Goal: Task Accomplishment & Management: Manage account settings

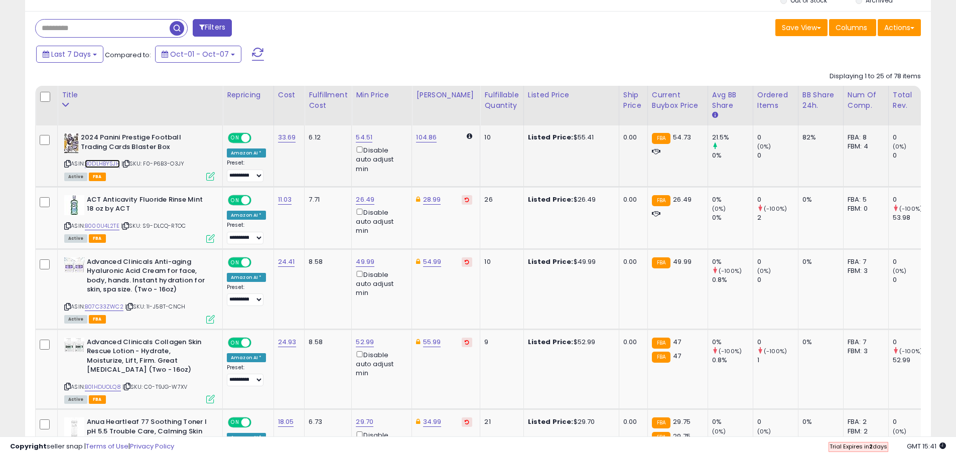
click at [101, 164] on link "B0DLHBYSJH" at bounding box center [102, 164] width 35 height 9
click at [110, 223] on link "B000U4L2TE" at bounding box center [102, 226] width 35 height 9
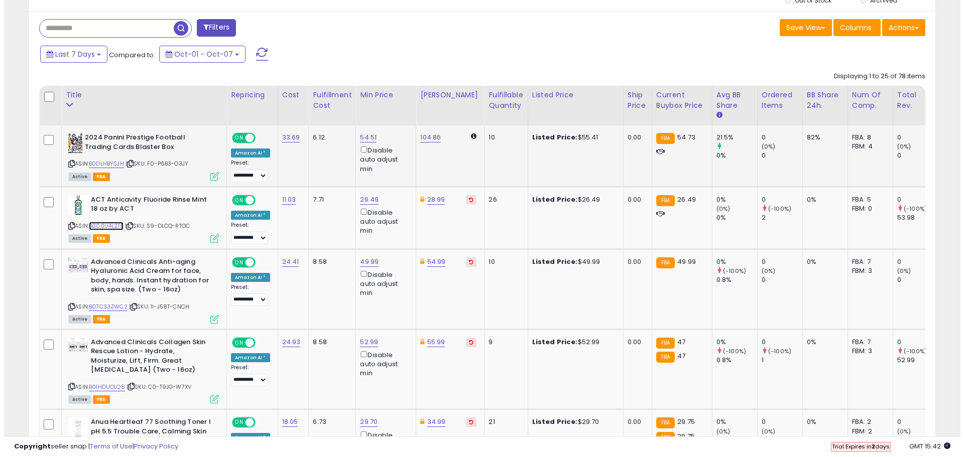
scroll to position [301, 0]
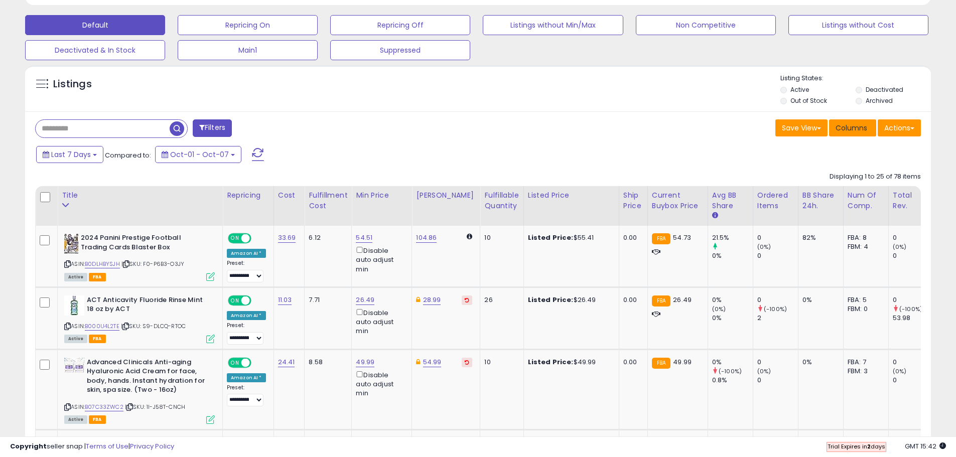
click at [843, 128] on span "Columns" at bounding box center [852, 128] width 32 height 10
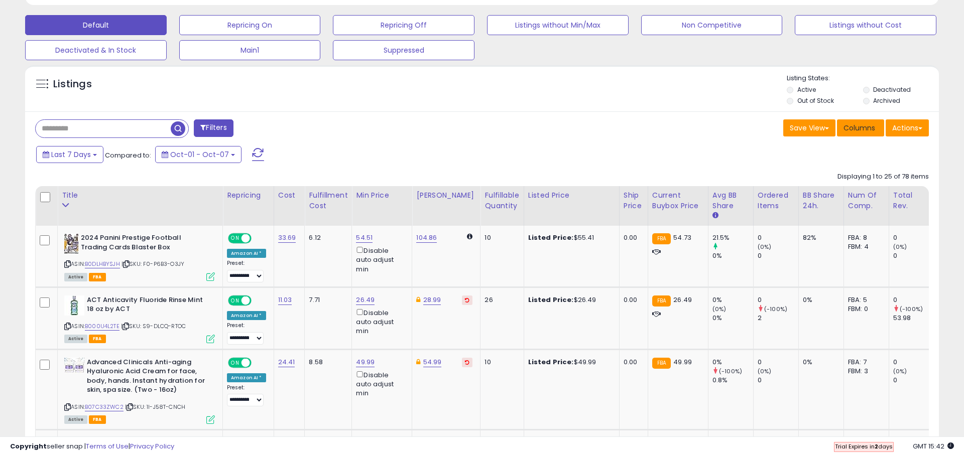
scroll to position [206, 530]
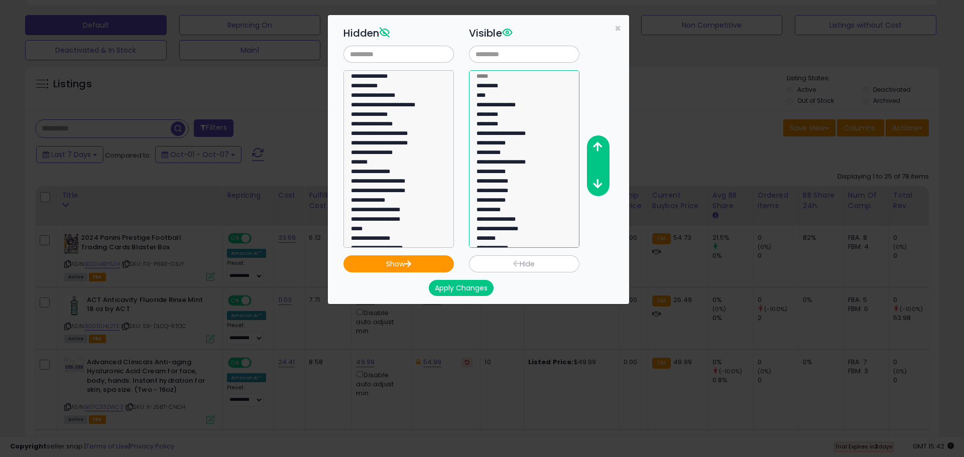
select select "**********"
click at [512, 155] on option "**********" at bounding box center [520, 155] width 90 height 10
click at [501, 265] on button "Hide" at bounding box center [524, 263] width 110 height 17
select select
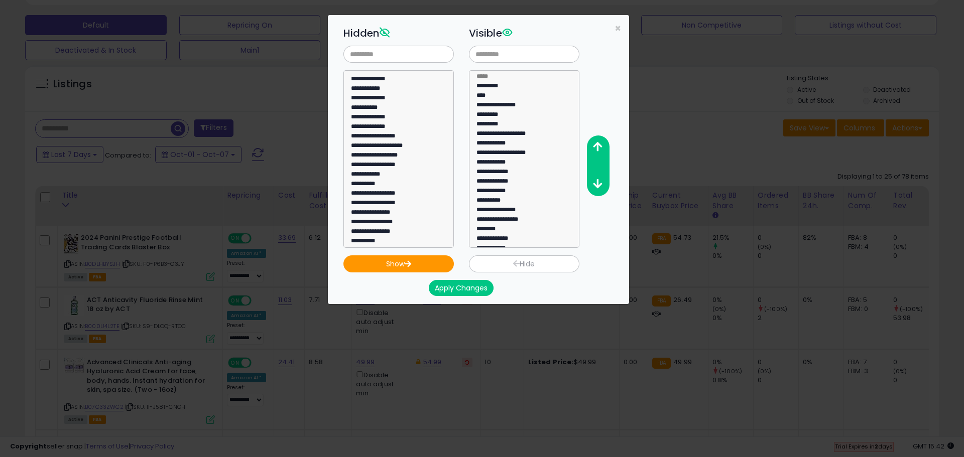
click at [469, 284] on button "Apply Changes" at bounding box center [461, 288] width 65 height 16
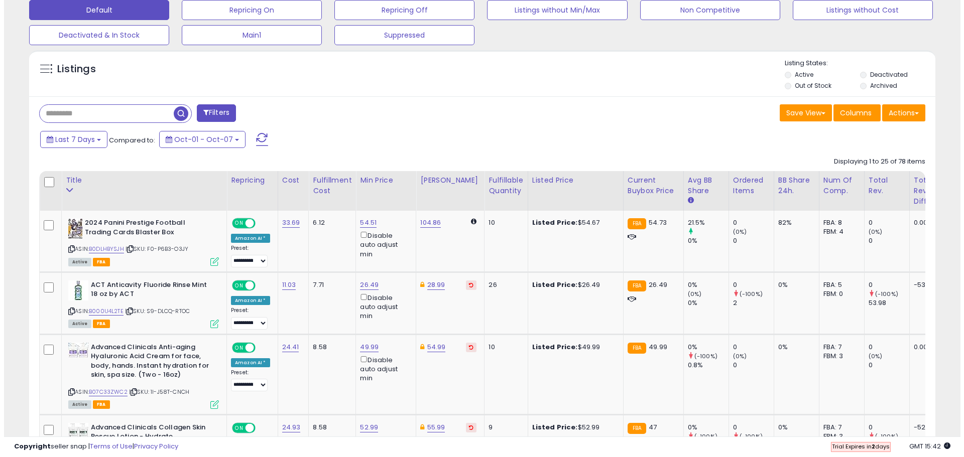
scroll to position [206, 526]
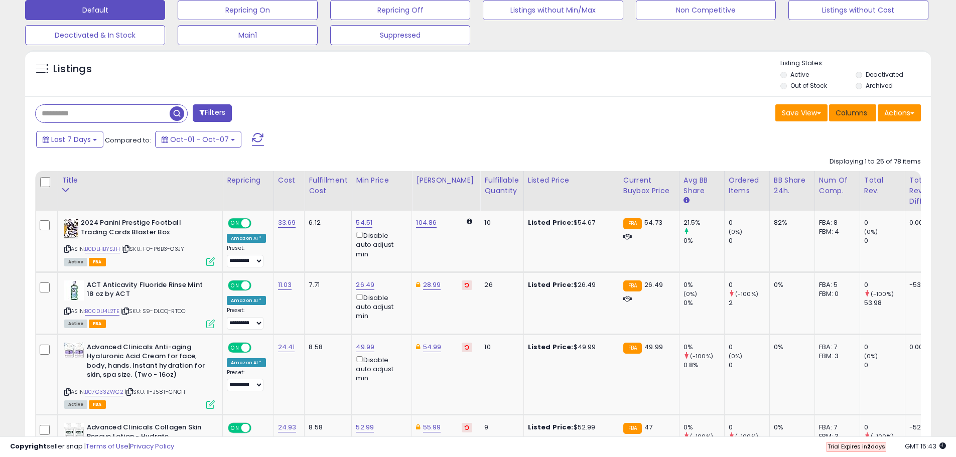
click at [847, 117] on span "Columns" at bounding box center [852, 113] width 32 height 10
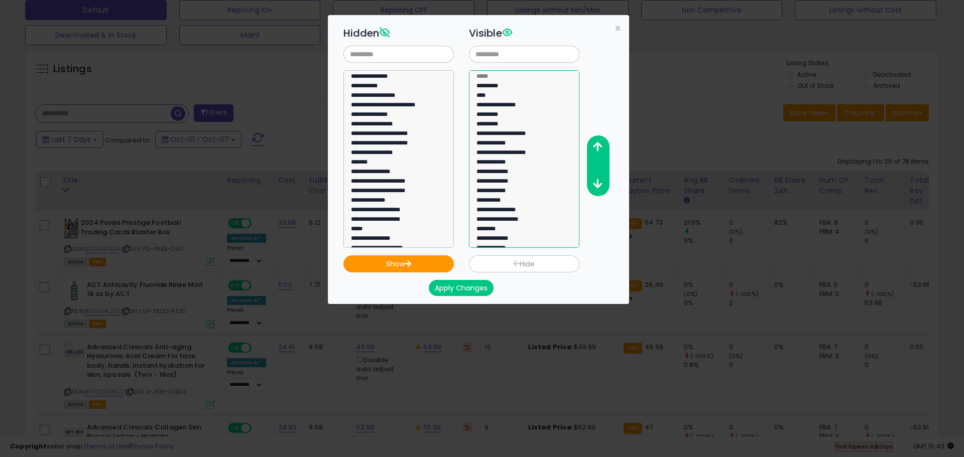
select select "**********"
click at [521, 143] on option "**********" at bounding box center [520, 145] width 90 height 10
click at [601, 145] on icon "button" at bounding box center [597, 147] width 9 height 11
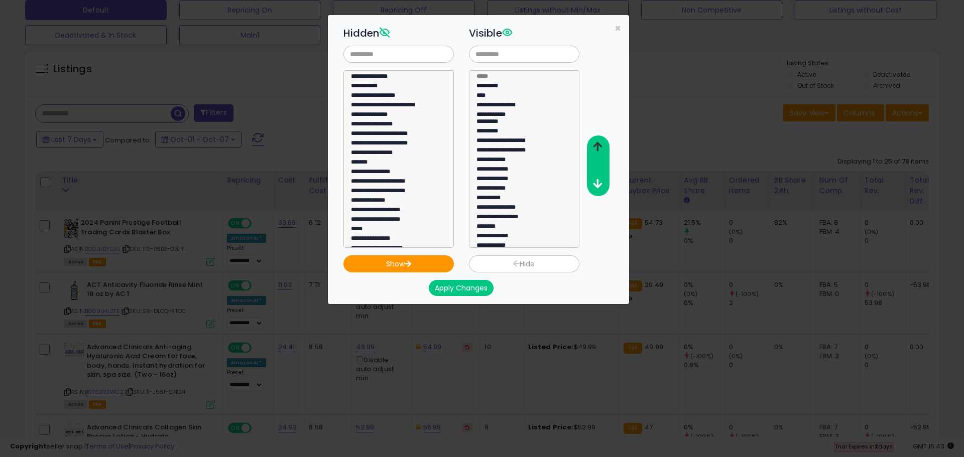
click at [601, 145] on icon "button" at bounding box center [597, 147] width 9 height 11
click at [465, 286] on button "Apply Changes" at bounding box center [461, 288] width 65 height 16
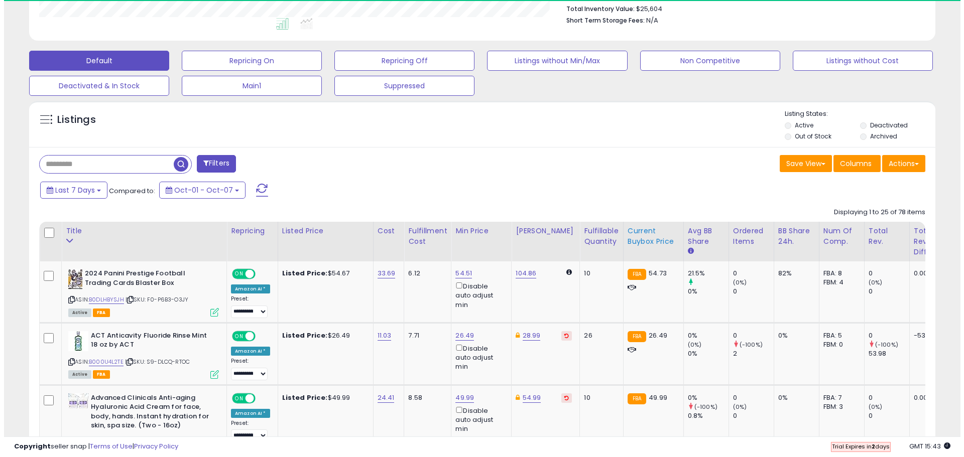
scroll to position [206, 526]
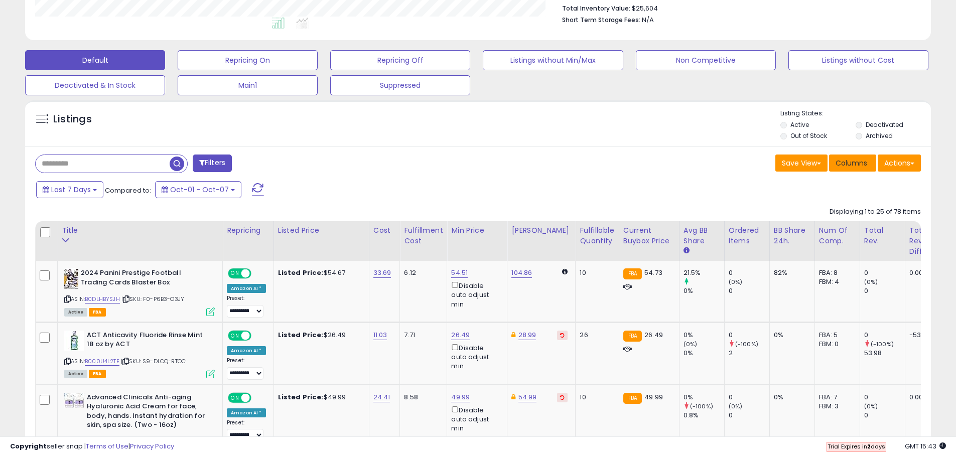
click at [863, 163] on span "Columns" at bounding box center [852, 163] width 32 height 10
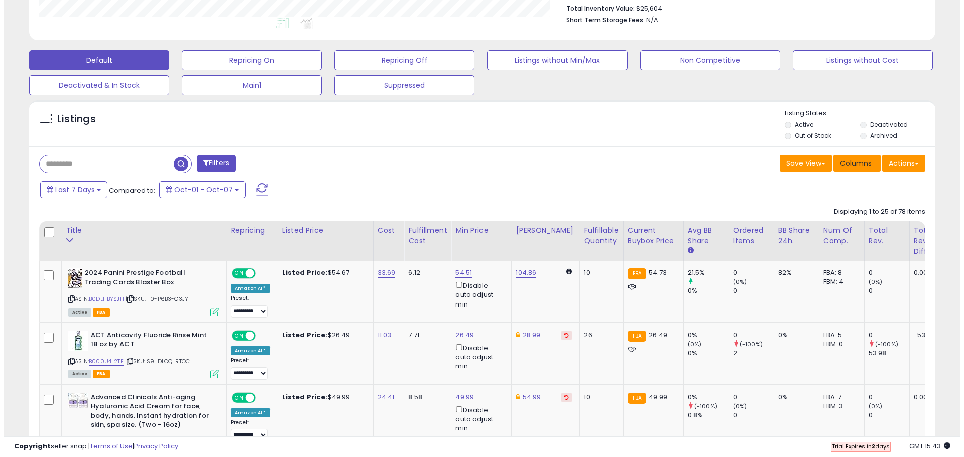
scroll to position [206, 530]
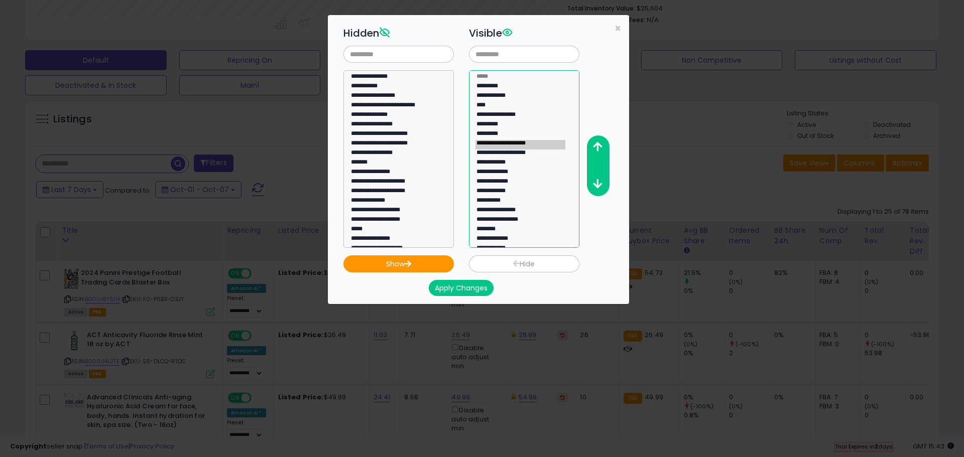
click at [536, 157] on option "**********" at bounding box center [520, 155] width 90 height 10
click at [604, 145] on button "button" at bounding box center [597, 147] width 23 height 19
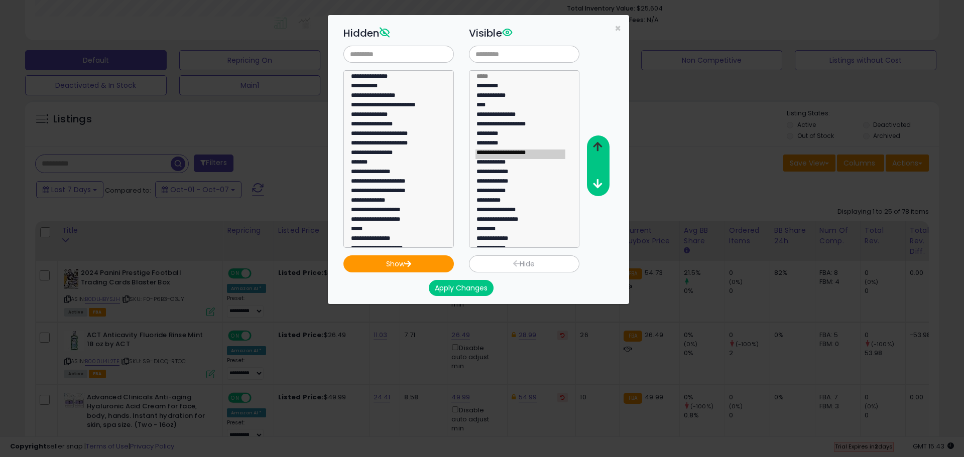
click at [604, 145] on button "button" at bounding box center [597, 147] width 23 height 19
select select "**********"
click at [532, 128] on option "**********" at bounding box center [520, 126] width 90 height 10
drag, startPoint x: 535, startPoint y: 264, endPoint x: 528, endPoint y: 266, distance: 6.8
click at [534, 264] on button "Hide" at bounding box center [524, 263] width 110 height 17
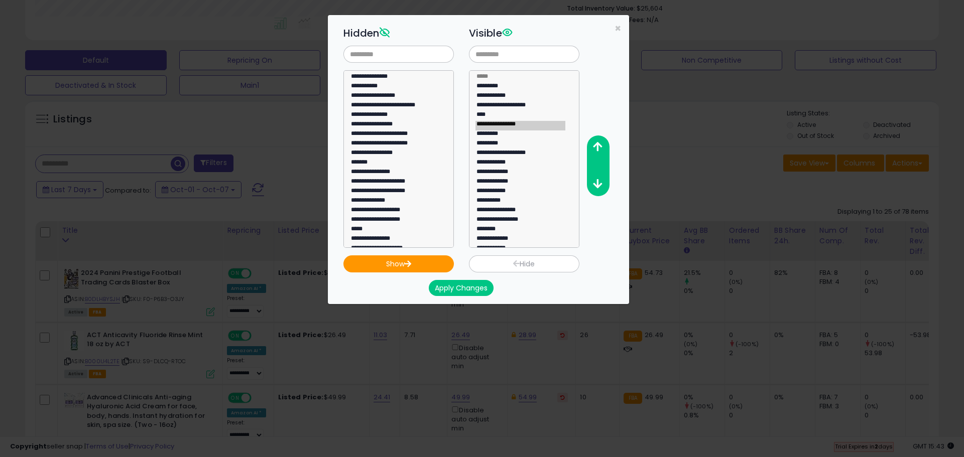
select select
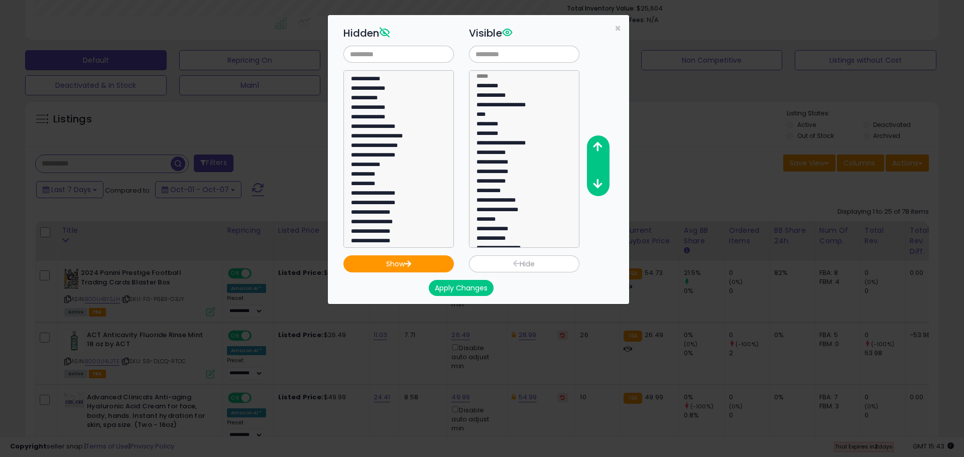
click at [465, 287] on button "Apply Changes" at bounding box center [461, 288] width 65 height 16
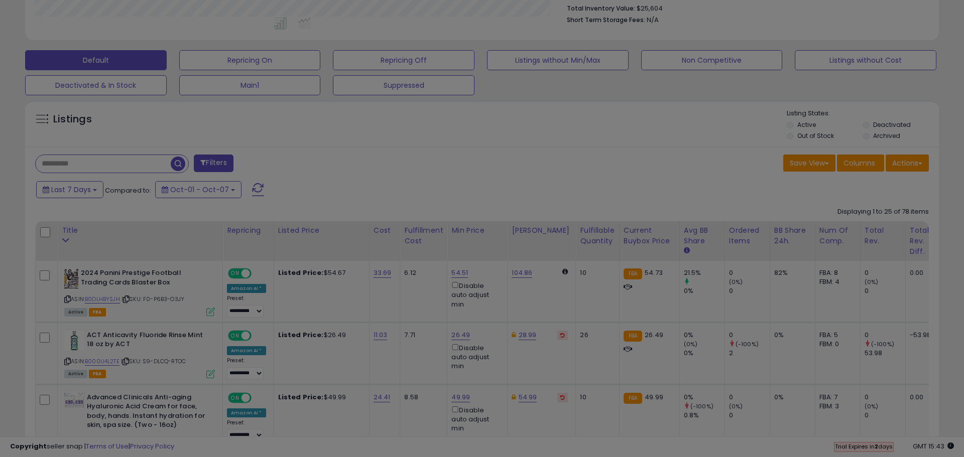
scroll to position [629, 0]
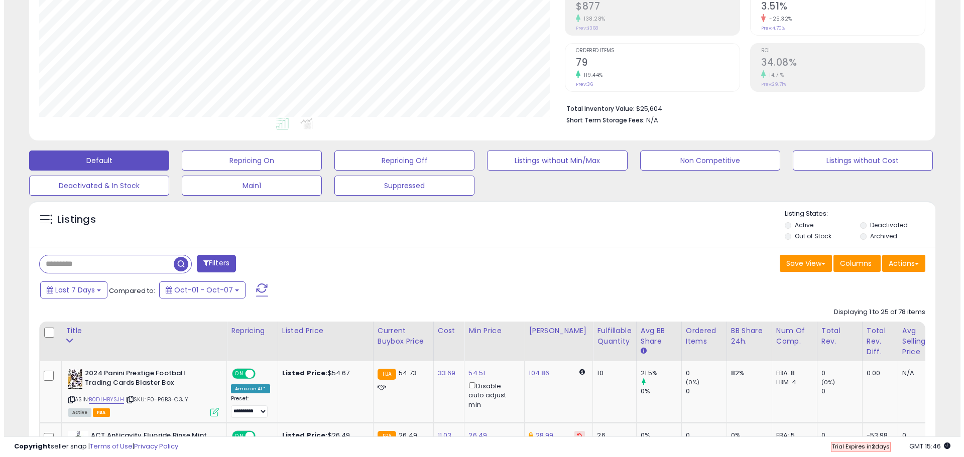
scroll to position [316, 0]
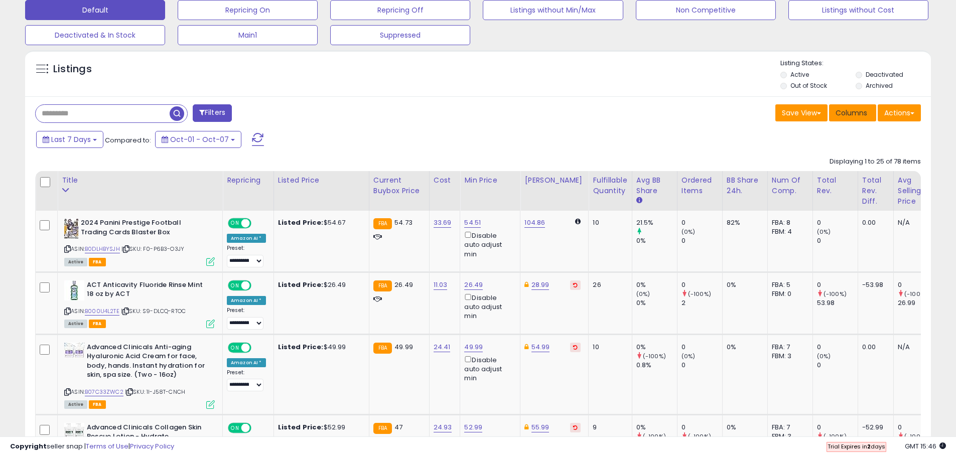
click at [848, 111] on span "Columns" at bounding box center [852, 113] width 32 height 10
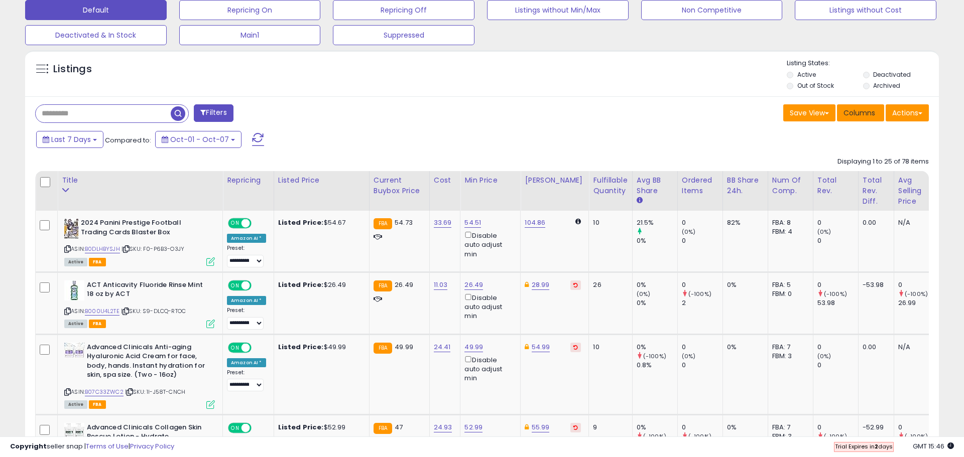
scroll to position [206, 530]
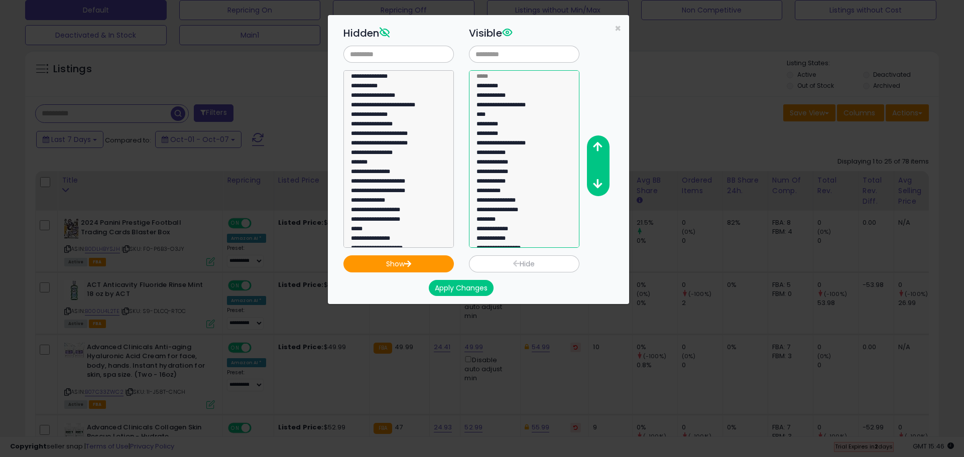
select select "**********"
click at [523, 145] on option "**********" at bounding box center [520, 145] width 90 height 10
click at [596, 150] on icon "button" at bounding box center [597, 147] width 9 height 11
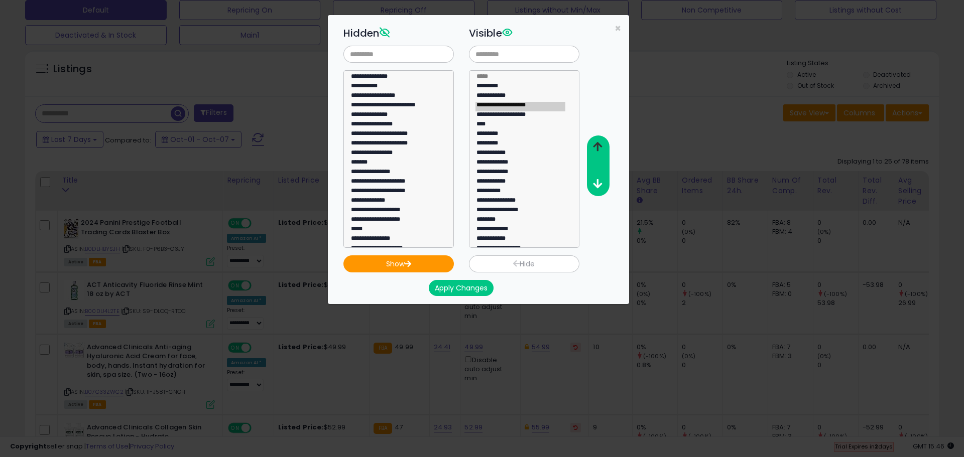
click at [596, 149] on icon "button" at bounding box center [597, 147] width 9 height 11
click at [596, 148] on icon "button" at bounding box center [597, 147] width 9 height 11
click at [476, 288] on button "Apply Changes" at bounding box center [461, 288] width 65 height 16
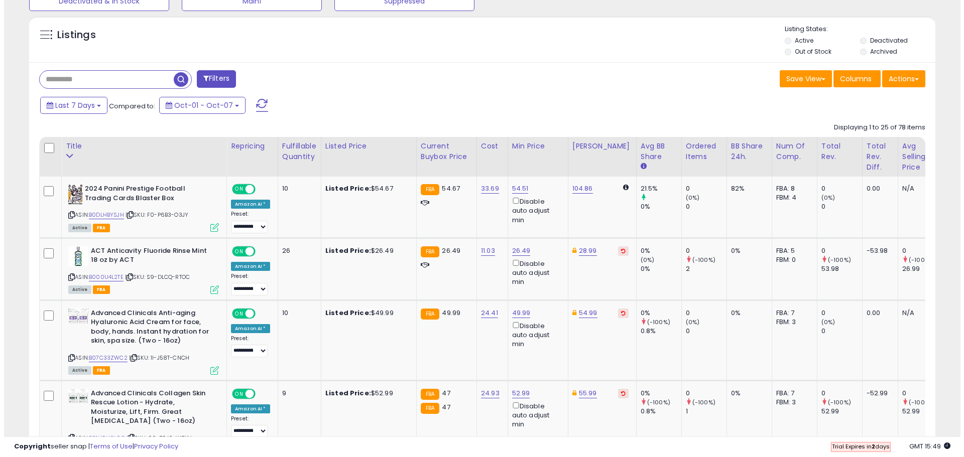
scroll to position [342, 0]
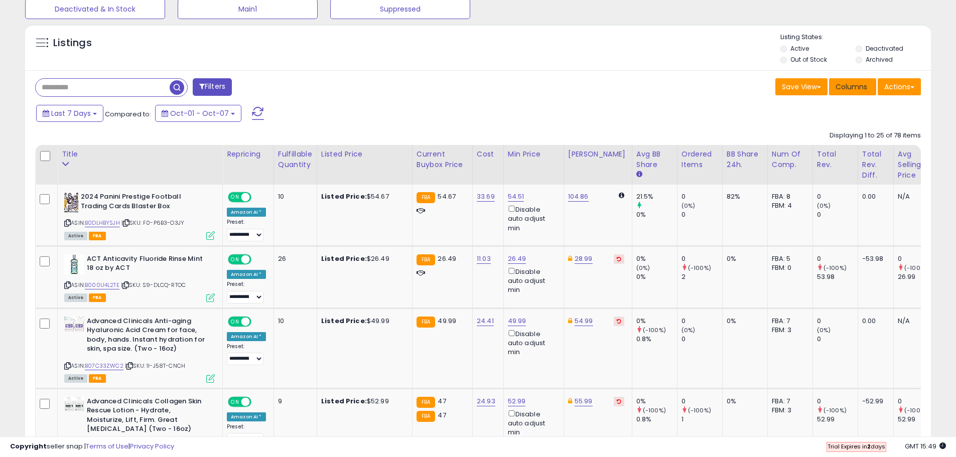
click at [853, 90] on span "Columns" at bounding box center [852, 87] width 32 height 10
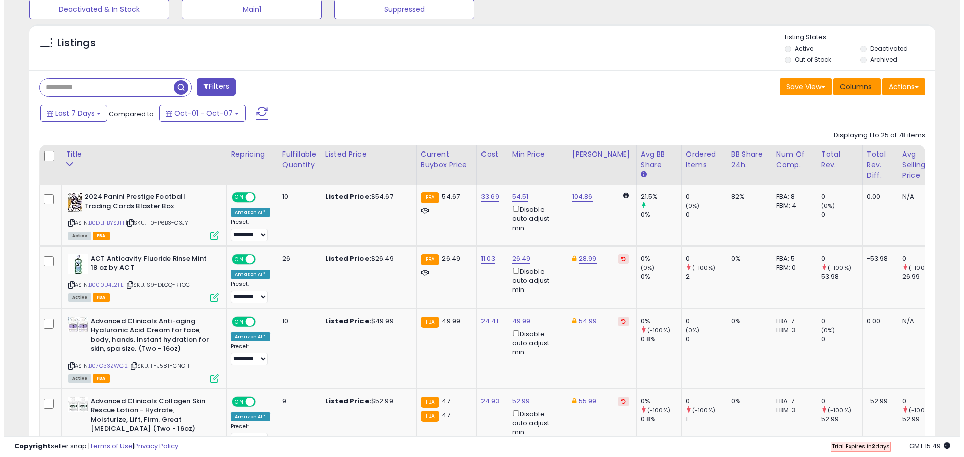
scroll to position [206, 530]
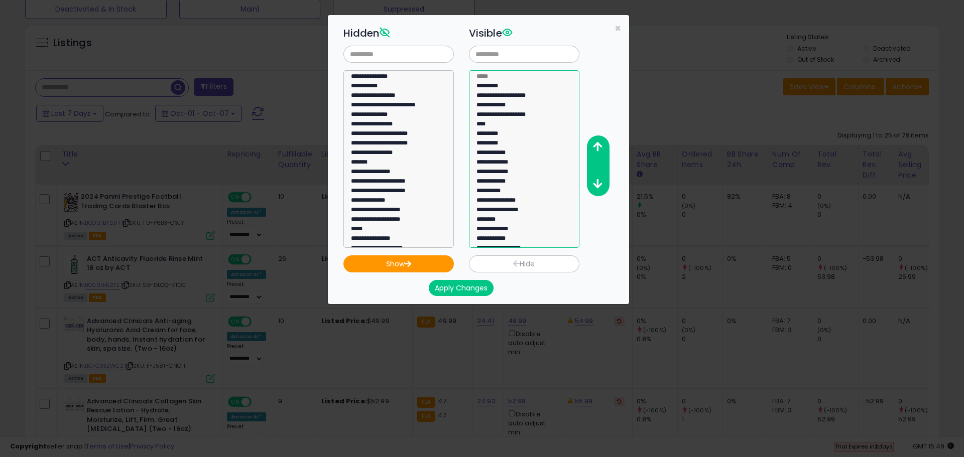
select select "**********"
click at [511, 171] on option "**********" at bounding box center [520, 174] width 90 height 10
click at [595, 148] on icon "button" at bounding box center [597, 147] width 9 height 11
click at [595, 147] on icon "button" at bounding box center [597, 147] width 9 height 11
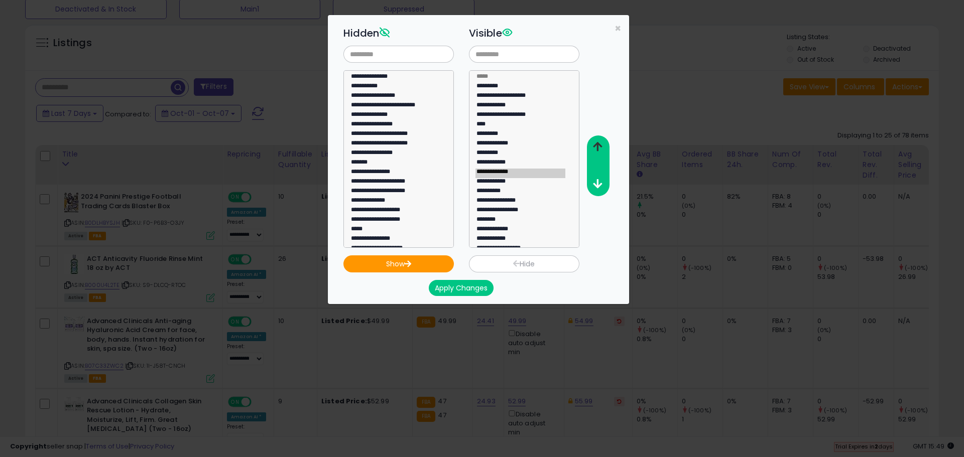
click at [594, 147] on icon "button" at bounding box center [597, 147] width 9 height 11
click at [466, 288] on button "Apply Changes" at bounding box center [461, 288] width 65 height 16
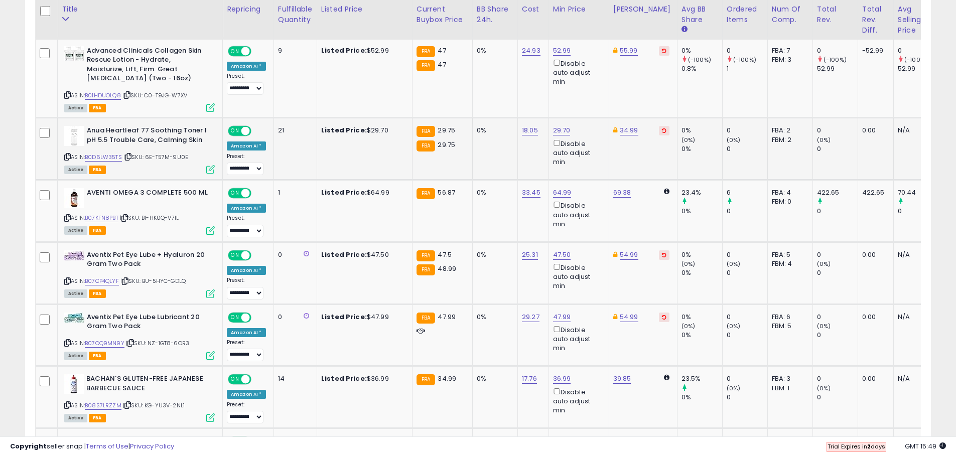
scroll to position [718, 0]
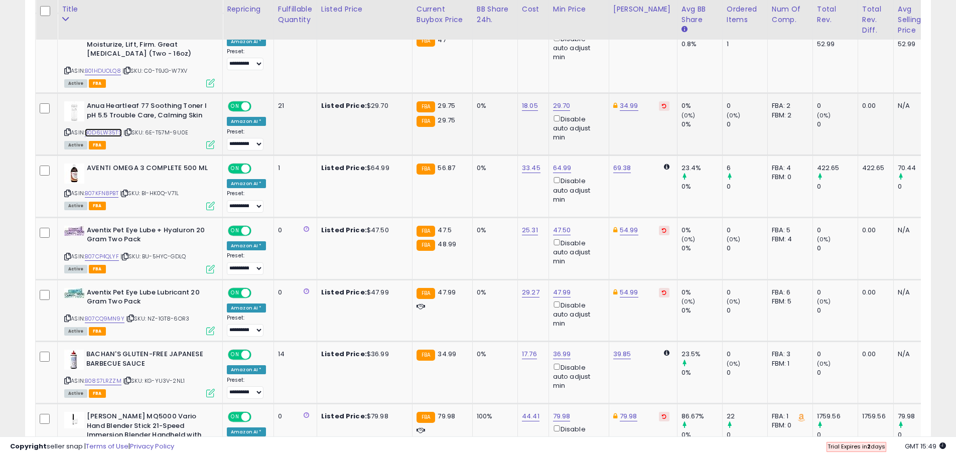
click at [116, 133] on link "B0D6LW35TS" at bounding box center [103, 132] width 37 height 9
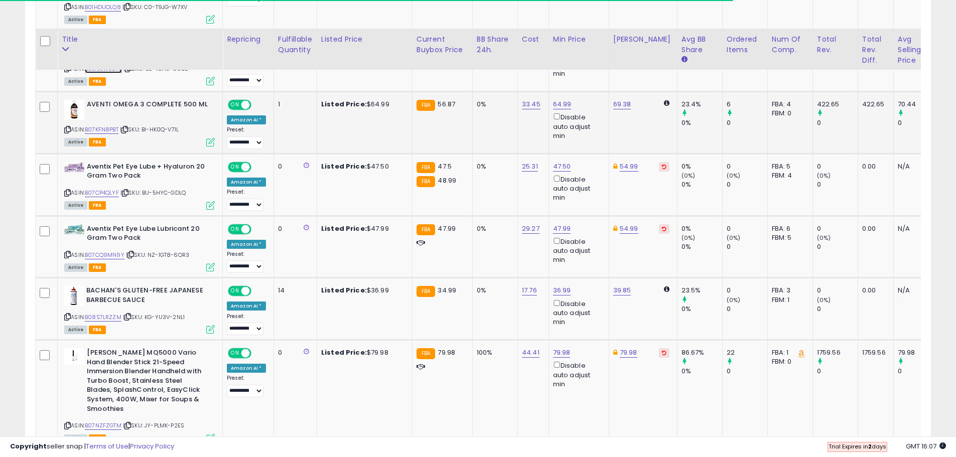
scroll to position [818, 0]
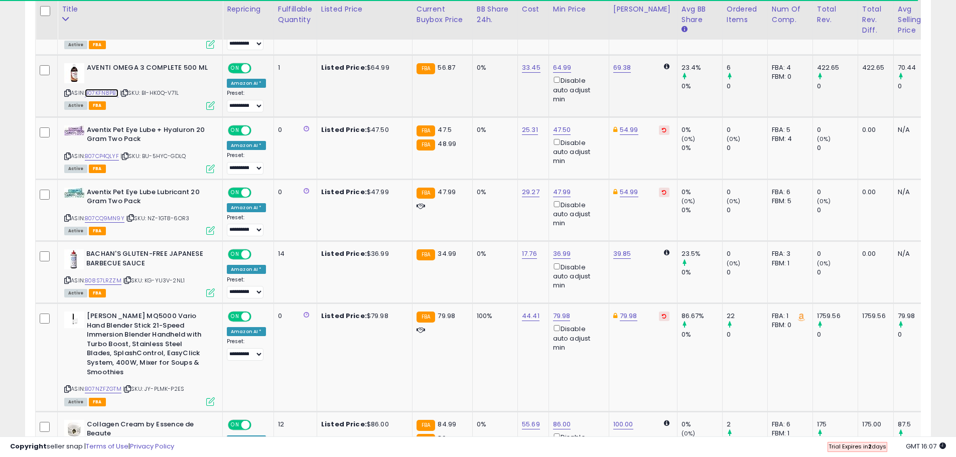
click at [111, 94] on link "B07KFN8PBT" at bounding box center [102, 93] width 34 height 9
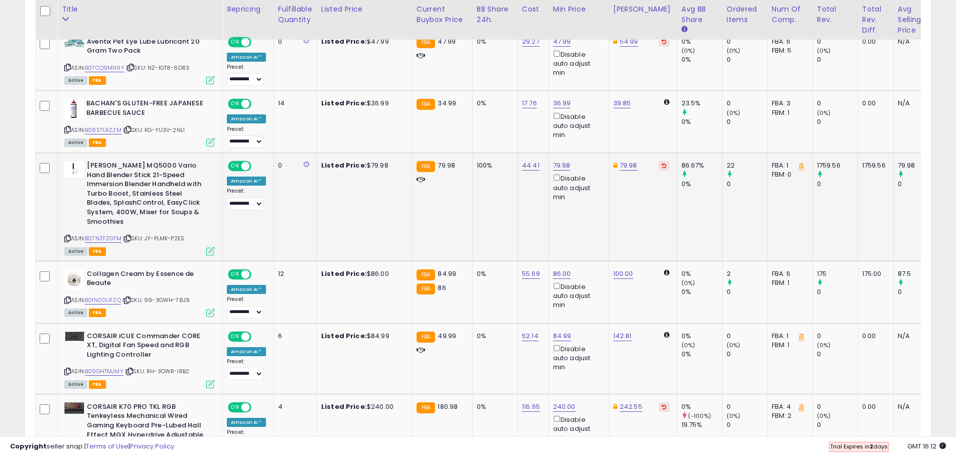
scroll to position [1019, 0]
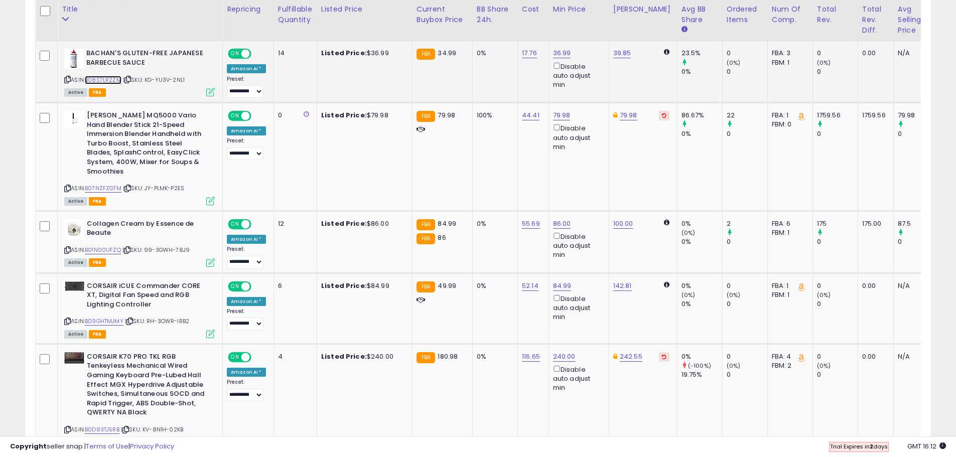
click at [112, 77] on link "B08S7LRZZM" at bounding box center [103, 80] width 37 height 9
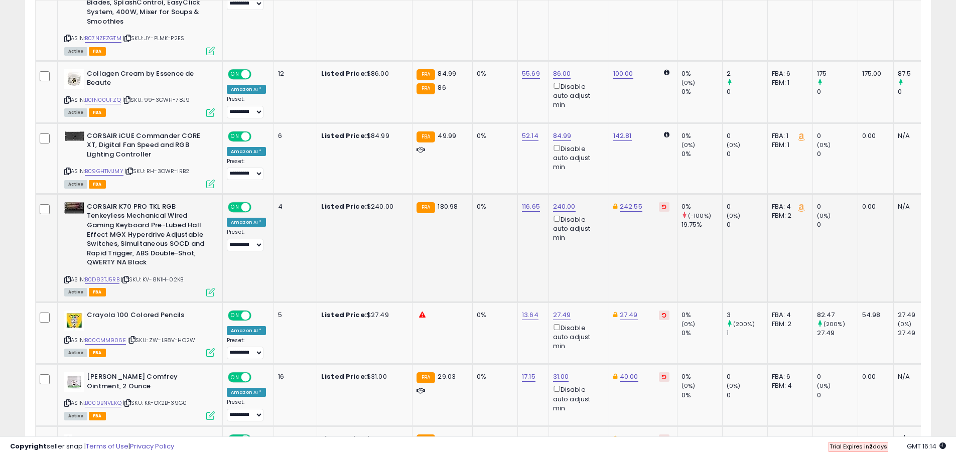
scroll to position [1169, 0]
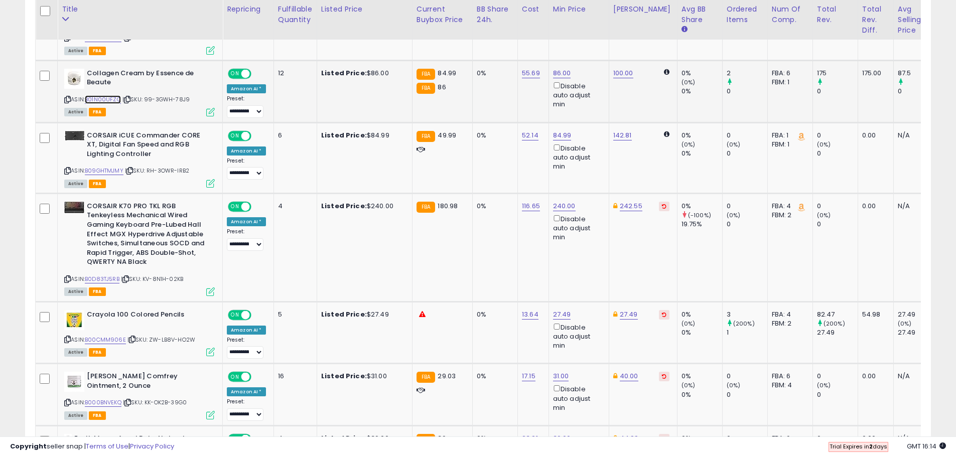
click at [104, 95] on link "B01N00UFZQ" at bounding box center [103, 99] width 36 height 9
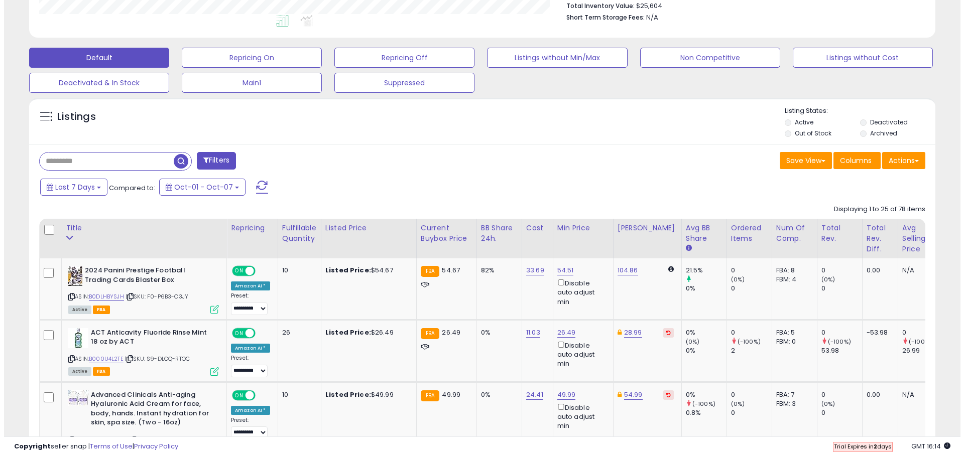
scroll to position [266, 0]
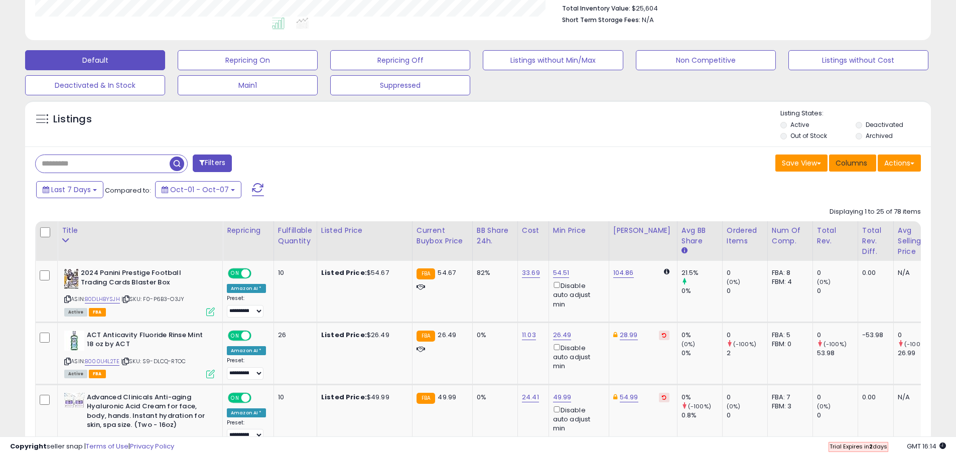
click at [850, 168] on button "Columns" at bounding box center [852, 163] width 47 height 17
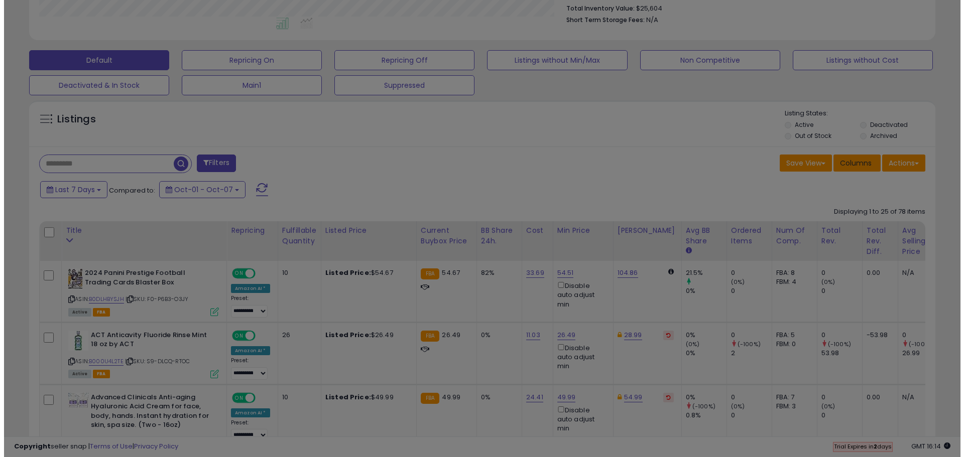
scroll to position [206, 530]
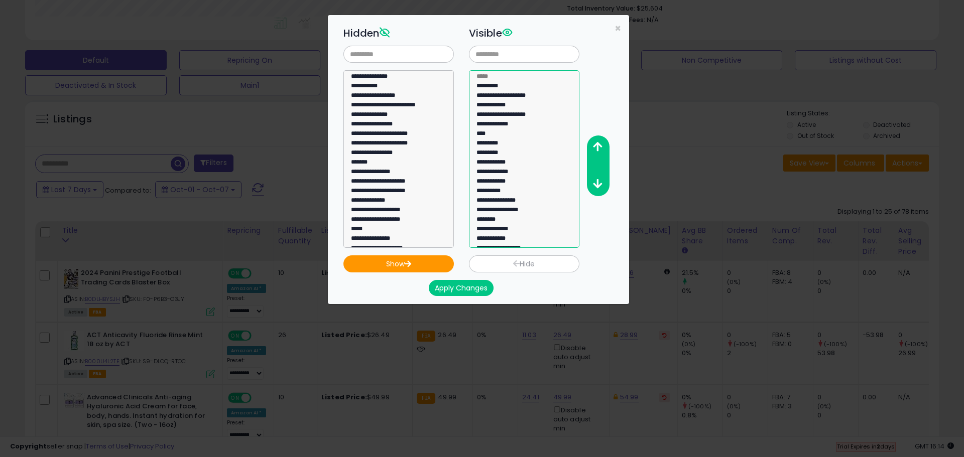
select select "*********"
click at [491, 145] on option "*********" at bounding box center [520, 145] width 90 height 10
click at [600, 145] on icon "button" at bounding box center [597, 147] width 9 height 11
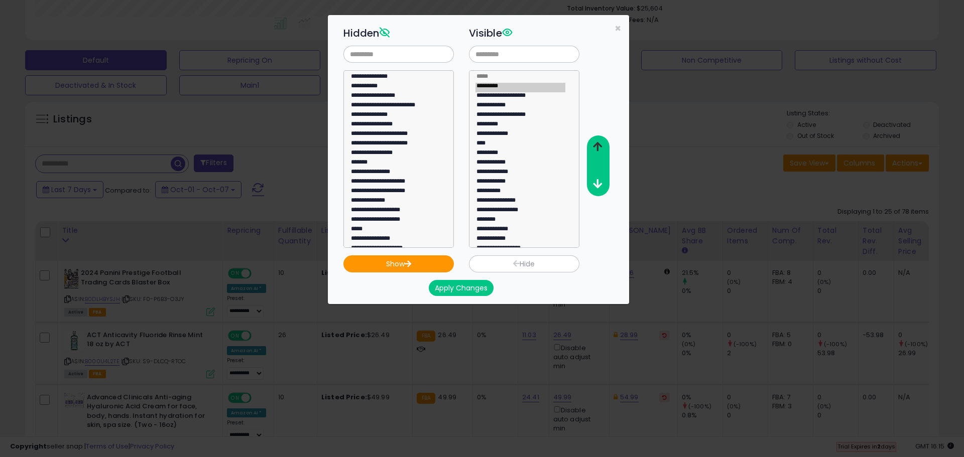
click at [600, 145] on icon "button" at bounding box center [597, 147] width 9 height 11
click at [465, 287] on button "Apply Changes" at bounding box center [461, 288] width 65 height 16
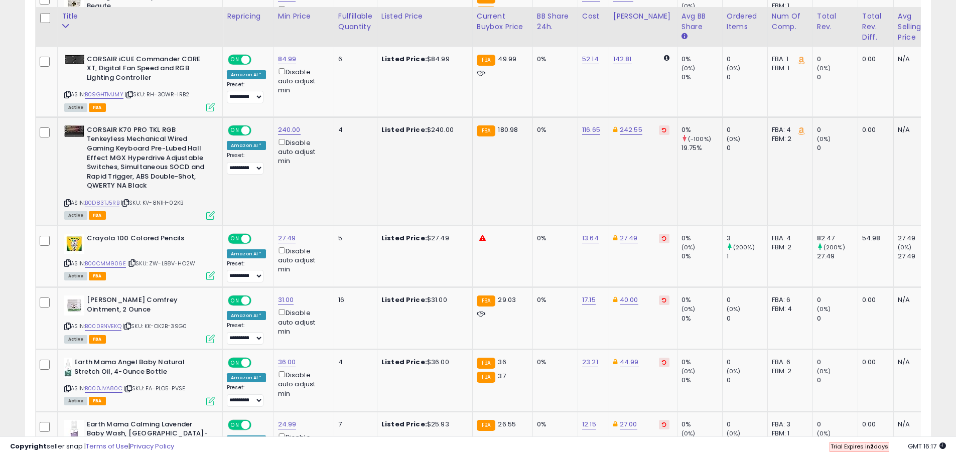
scroll to position [1270, 0]
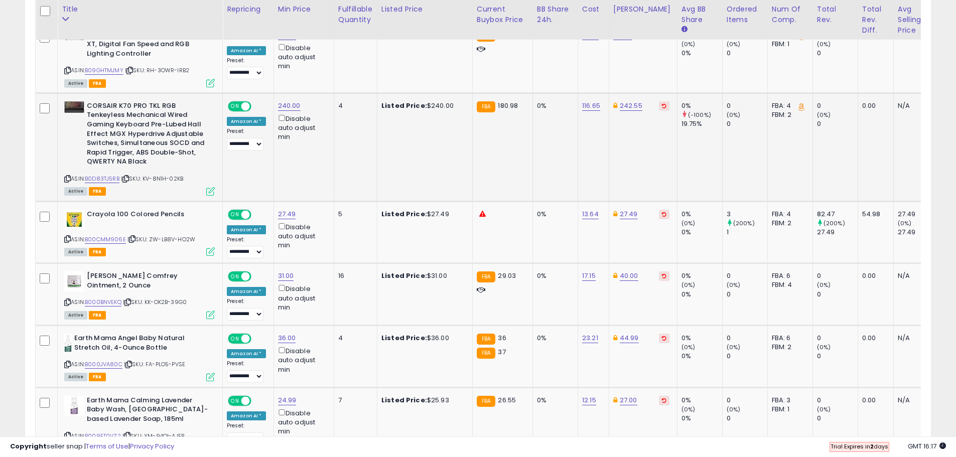
click at [109, 163] on div "ASIN: B0D83TJ5RB | SKU: KV-8N1H-02KB Active FBA" at bounding box center [139, 147] width 151 height 93
click at [111, 175] on link "B0D83TJ5RB" at bounding box center [102, 179] width 35 height 9
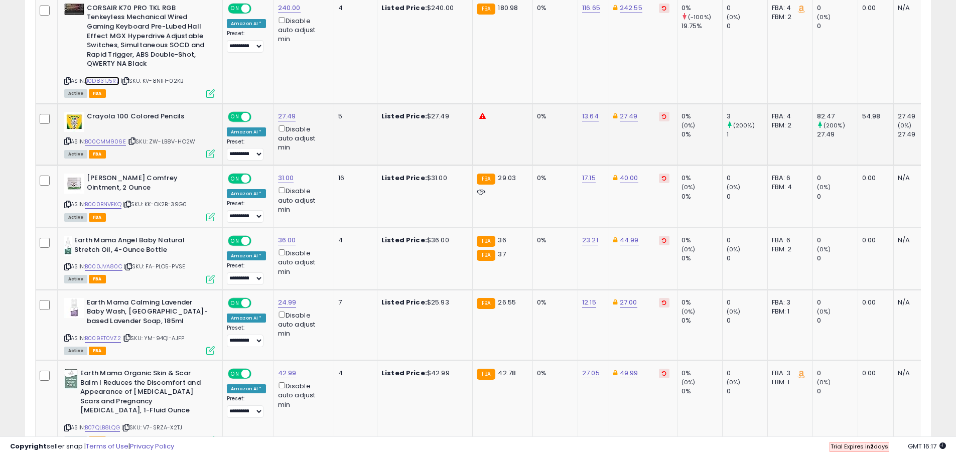
scroll to position [1370, 0]
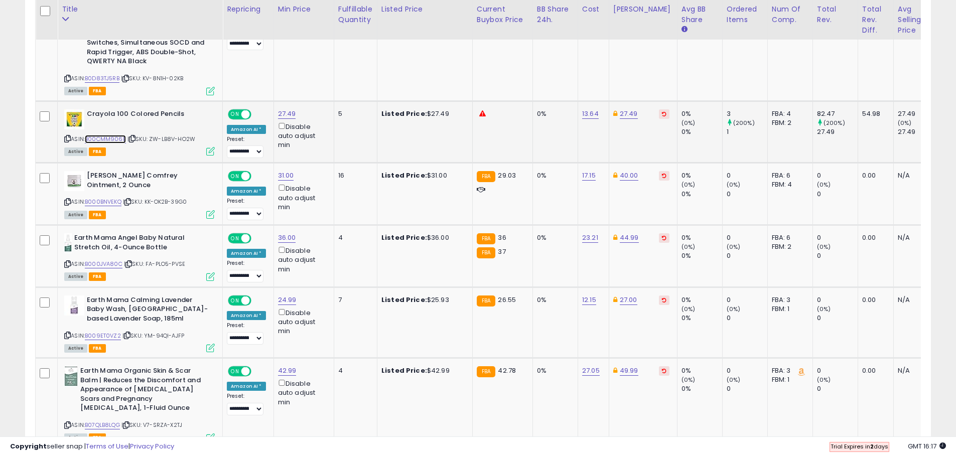
click at [106, 135] on link "B00CMM906E" at bounding box center [105, 139] width 41 height 9
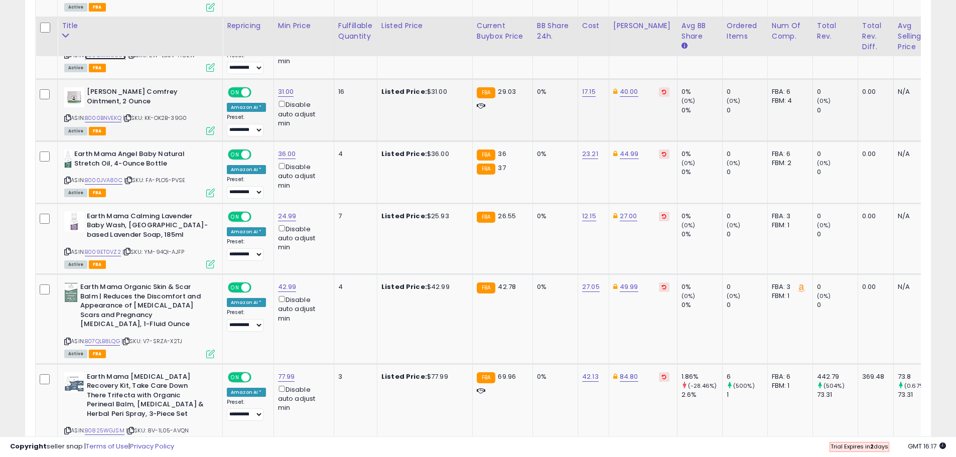
scroll to position [1471, 0]
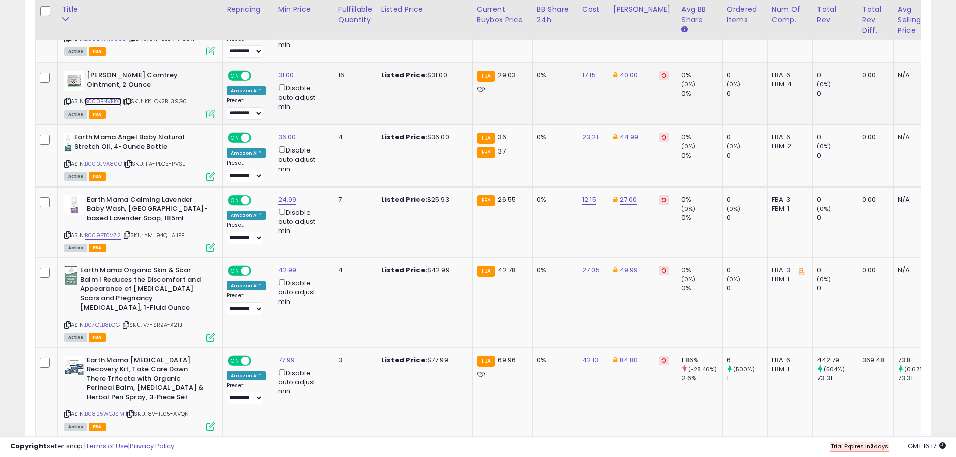
click at [94, 97] on link "B000BNVEKQ" at bounding box center [103, 101] width 37 height 9
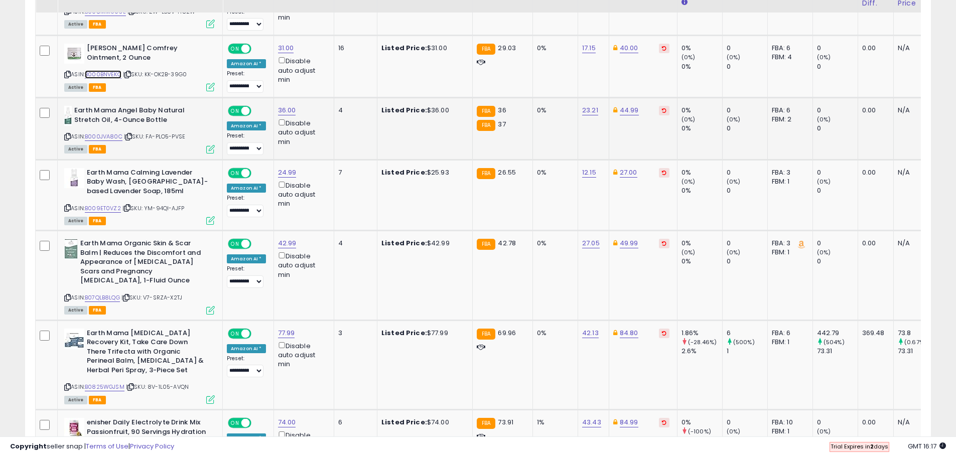
scroll to position [1521, 0]
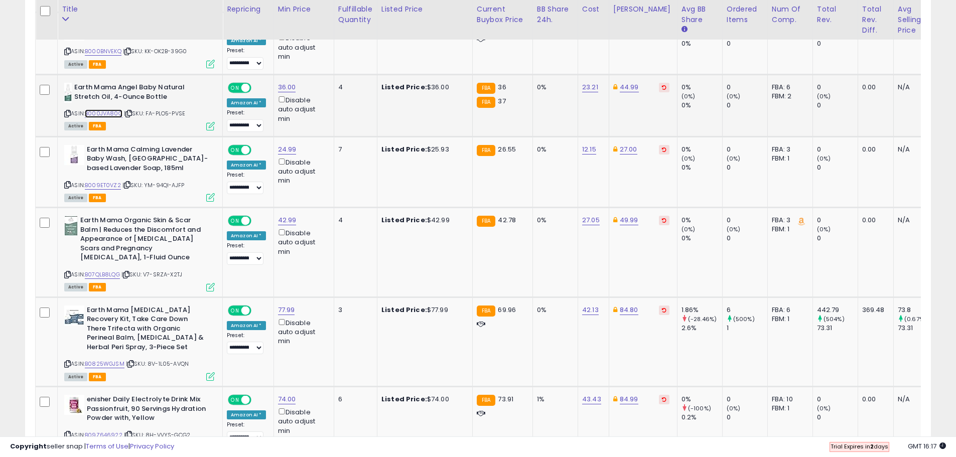
click at [117, 109] on link "B000JVA80C" at bounding box center [104, 113] width 38 height 9
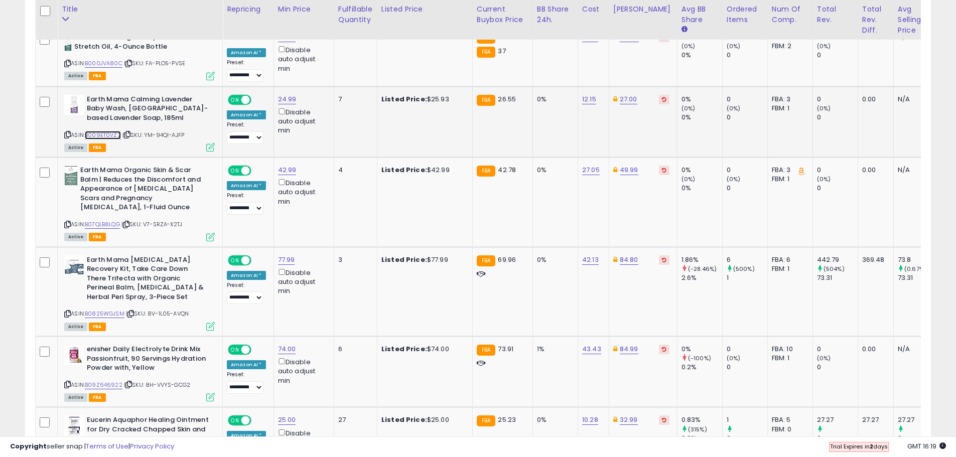
click at [108, 131] on link "B009ET0VZ2" at bounding box center [103, 135] width 36 height 9
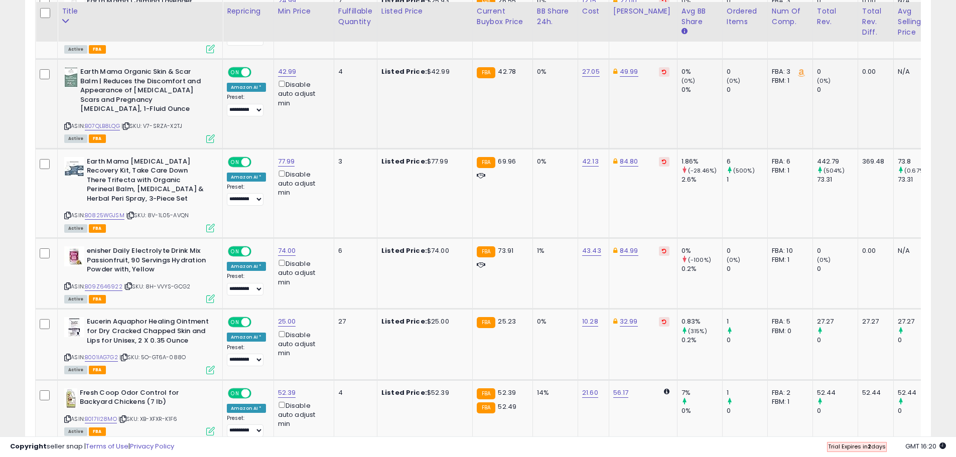
scroll to position [1671, 0]
